Goal: Information Seeking & Learning: Compare options

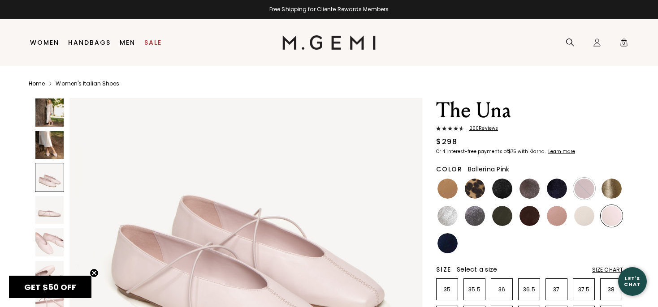
scroll to position [851, 0]
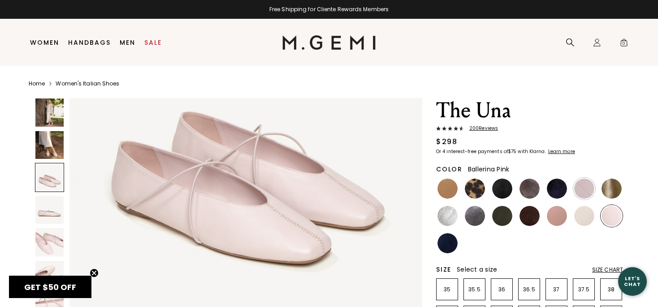
click at [308, 189] on img at bounding box center [245, 146] width 353 height 353
click at [46, 177] on div at bounding box center [49, 177] width 29 height 29
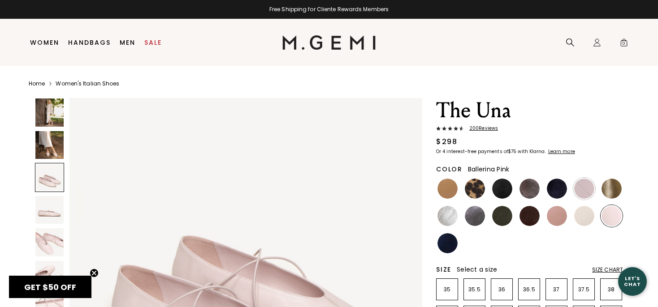
scroll to position [726, 0]
click at [58, 145] on img at bounding box center [49, 145] width 28 height 28
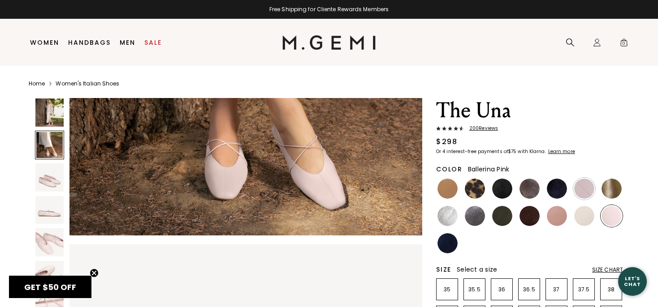
scroll to position [595, 0]
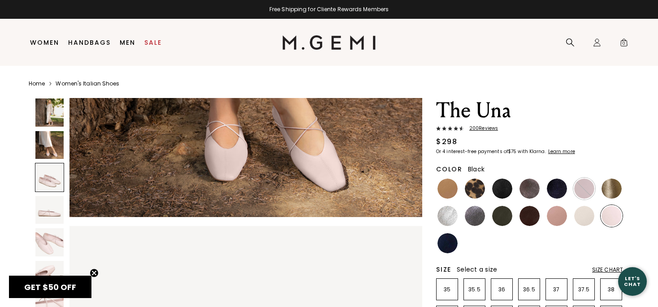
click at [504, 185] on img at bounding box center [502, 189] width 20 height 20
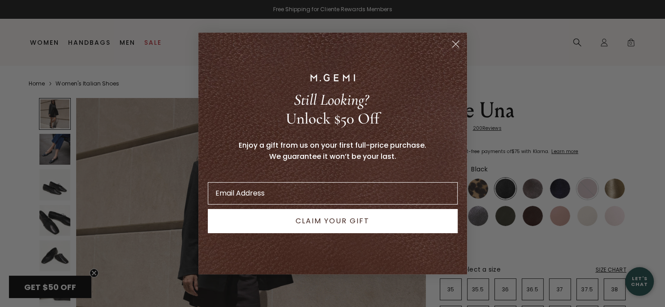
click at [457, 40] on circle "Close dialog" at bounding box center [455, 44] width 15 height 15
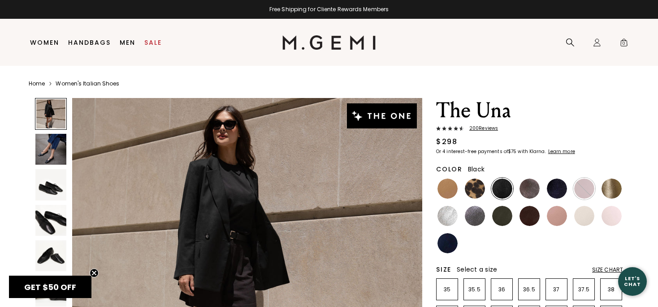
click at [53, 187] on img at bounding box center [50, 184] width 31 height 31
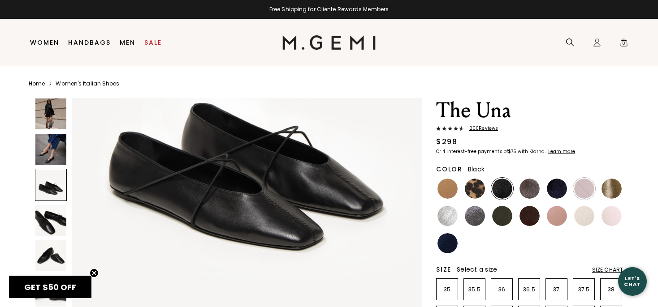
scroll to position [875, 0]
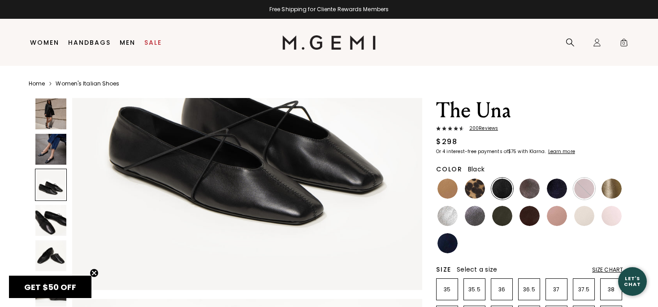
click at [44, 214] on img at bounding box center [50, 220] width 31 height 31
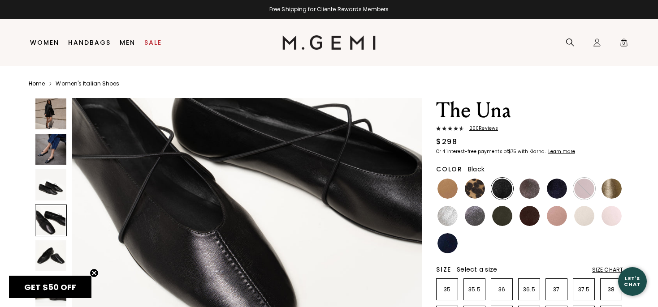
scroll to position [1235, 0]
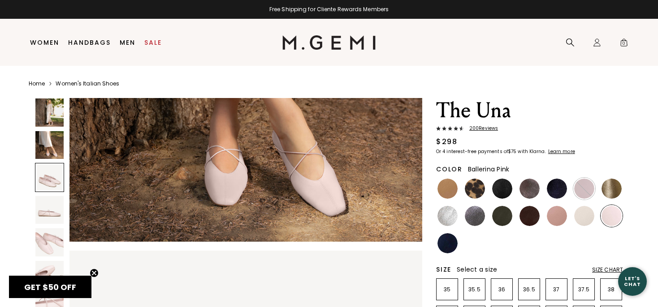
scroll to position [542, 0]
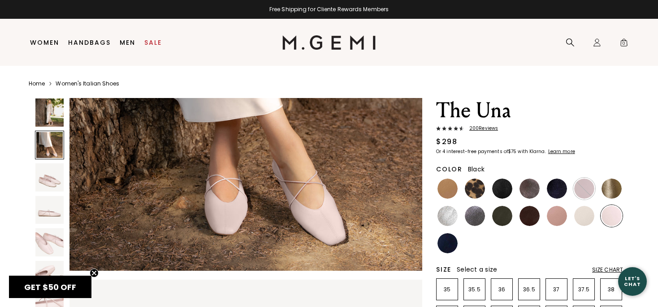
click at [503, 189] on img at bounding box center [502, 189] width 20 height 20
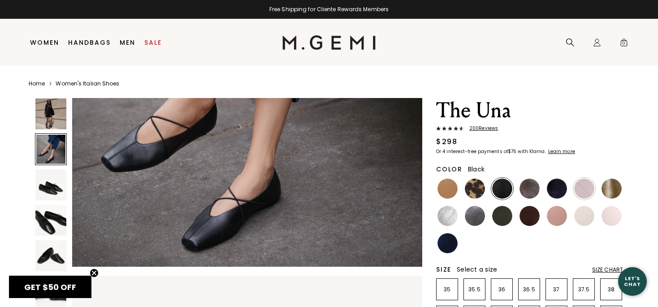
scroll to position [542, 0]
